Goal: Task Accomplishment & Management: Complete application form

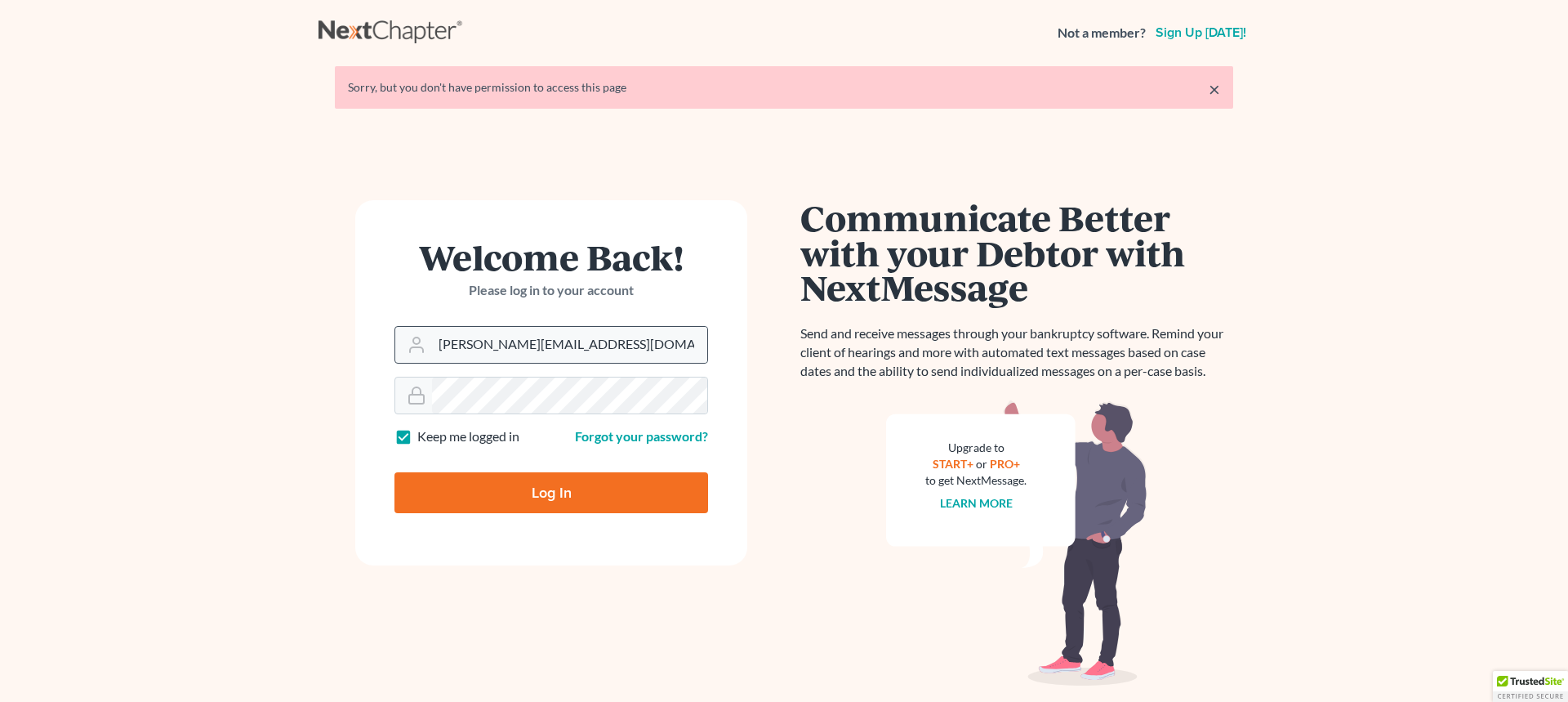
click at [585, 363] on div "[PERSON_NAME][EMAIL_ADDRESS][DOMAIN_NAME]" at bounding box center [551, 345] width 313 height 37
click at [586, 353] on input "[PERSON_NAME][EMAIL_ADDRESS][DOMAIN_NAME]" at bounding box center [570, 345] width 275 height 36
type input "[PERSON_NAME][EMAIL_ADDRESS][DOMAIN_NAME]"
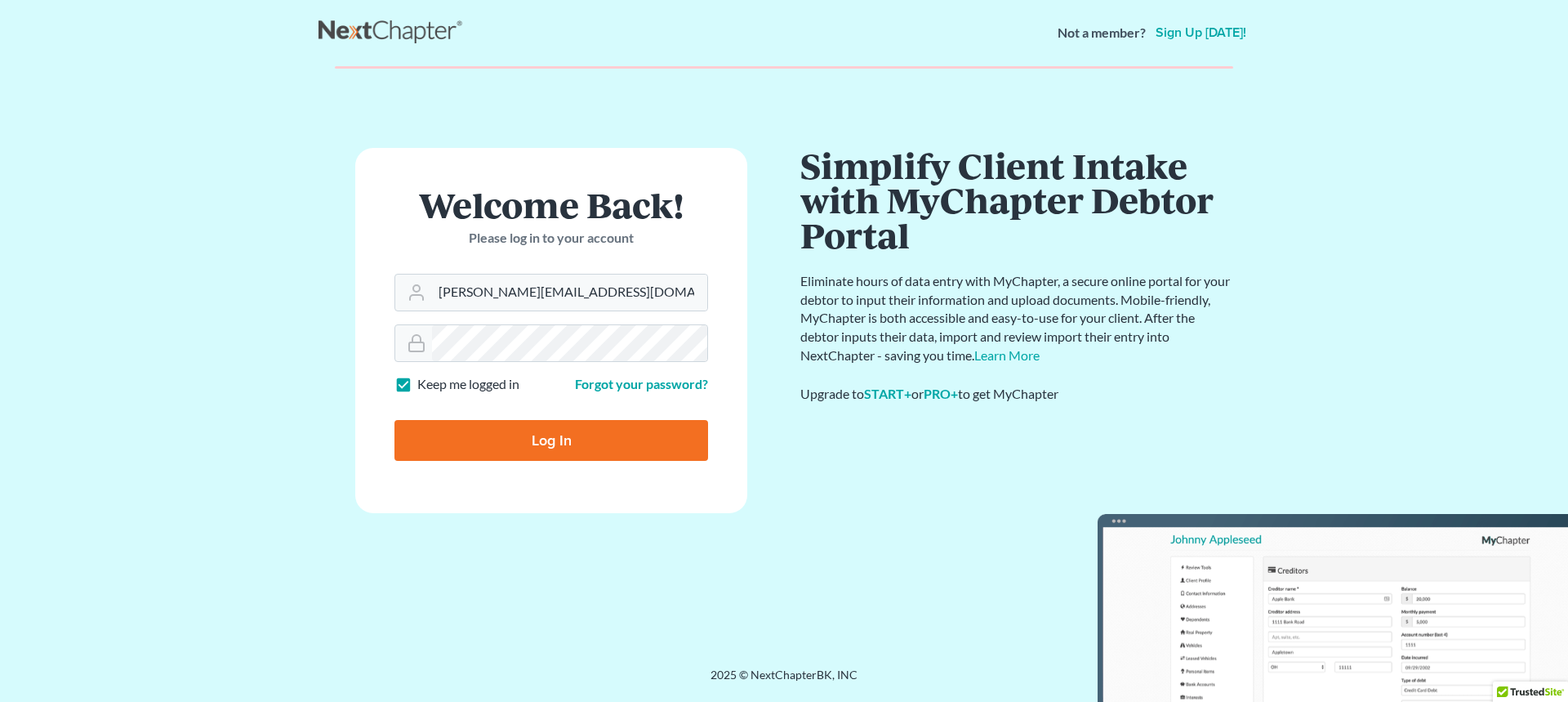
click at [560, 489] on form "Welcome Back! Please log in to your account Email Address [PERSON_NAME][EMAIL_A…" at bounding box center [551, 330] width 392 height 365
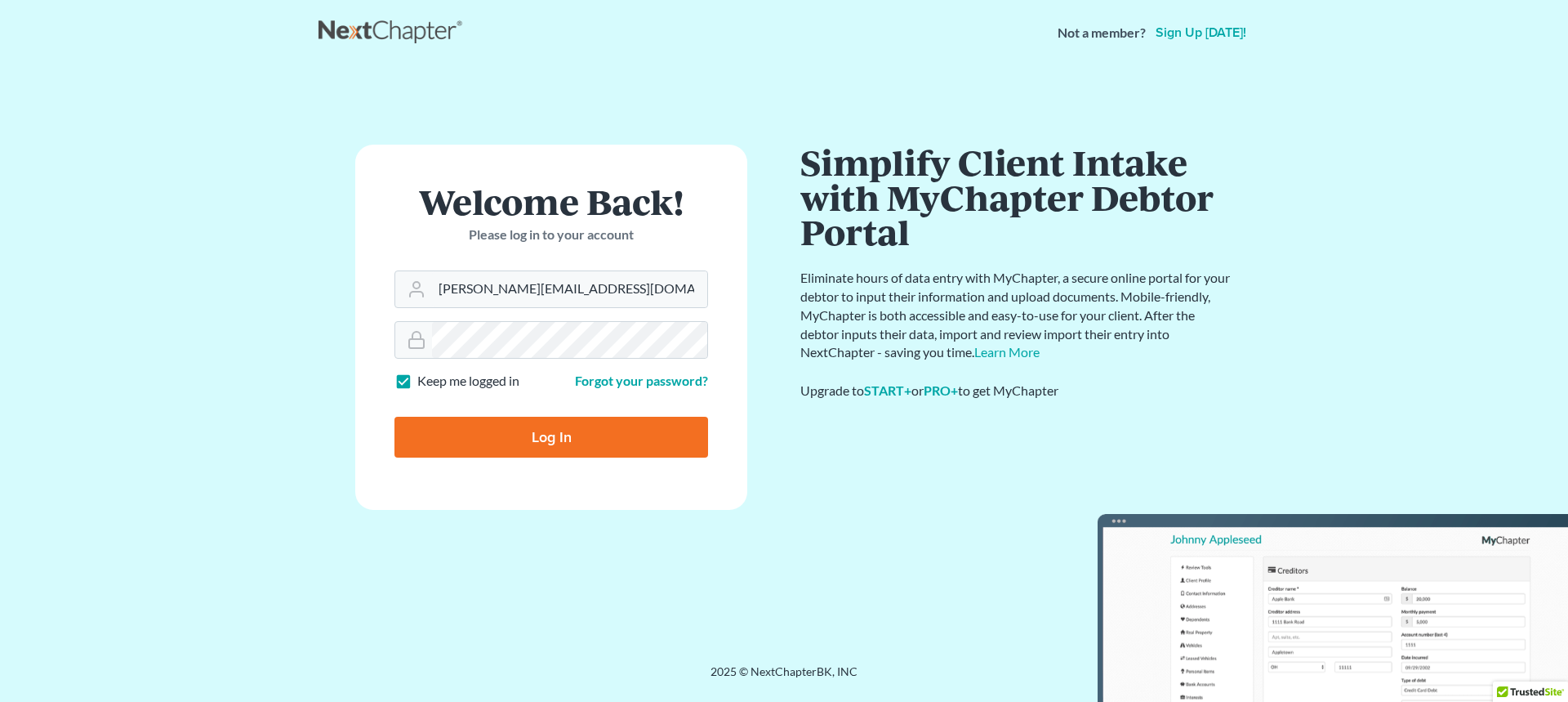
click at [558, 439] on input "Log In" at bounding box center [551, 438] width 313 height 41
type input "Thinking..."
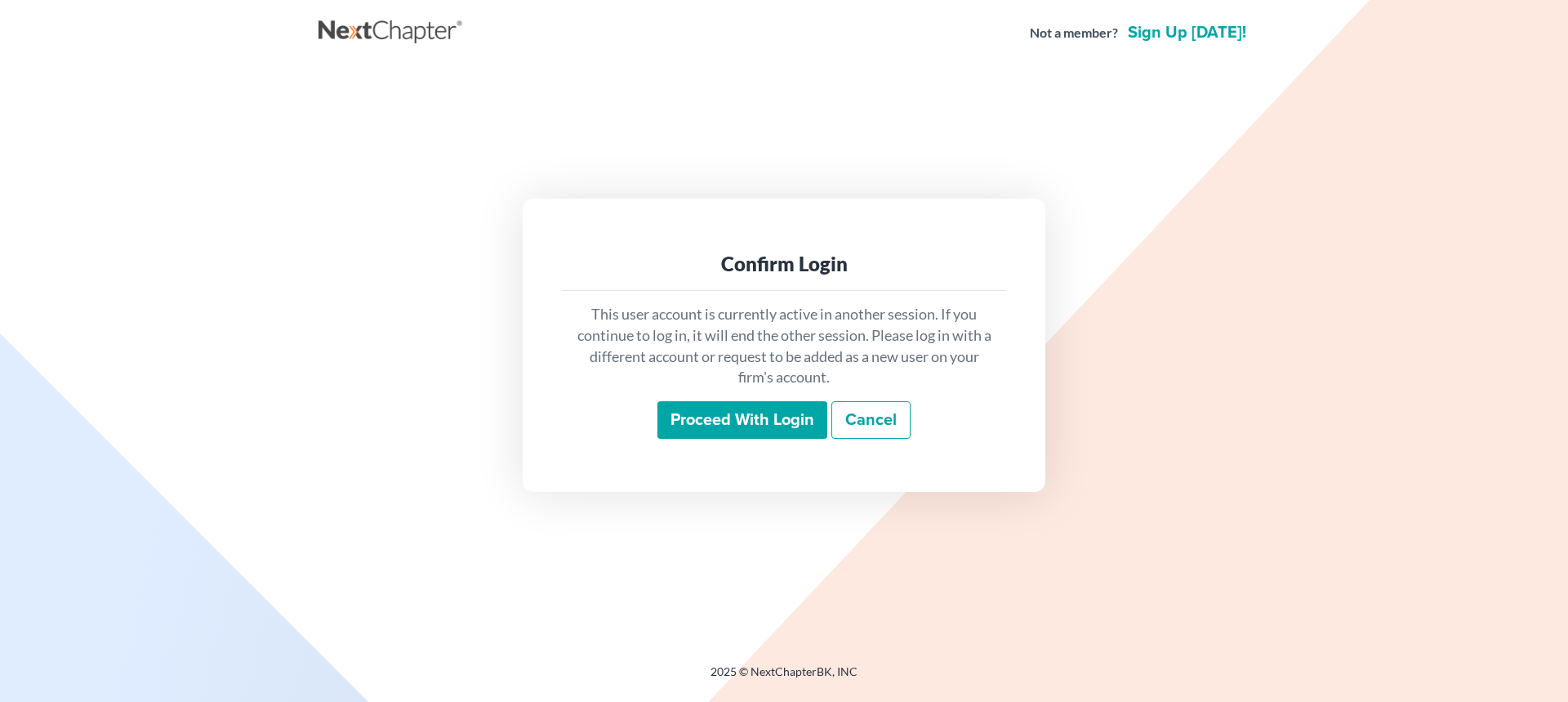
click at [697, 405] on input "Proceed with login" at bounding box center [743, 420] width 170 height 37
